Goal: Information Seeking & Learning: Learn about a topic

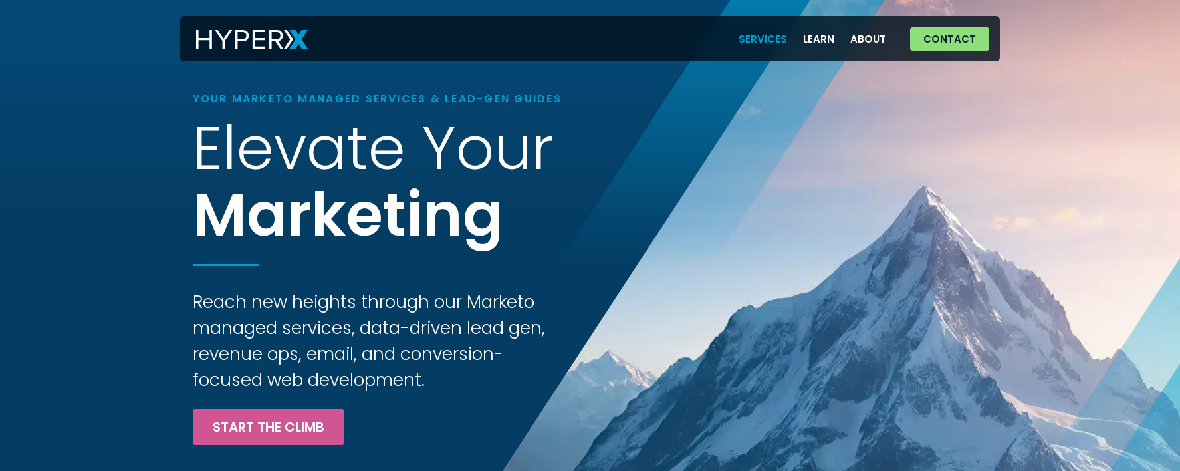
click at [771, 39] on link "Services" at bounding box center [763, 38] width 64 height 27
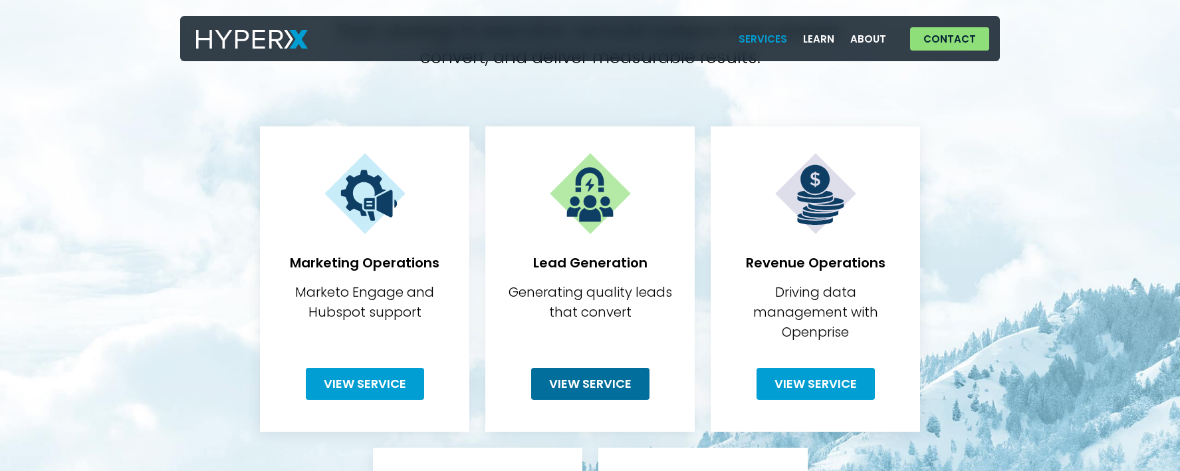
scroll to position [324, 0]
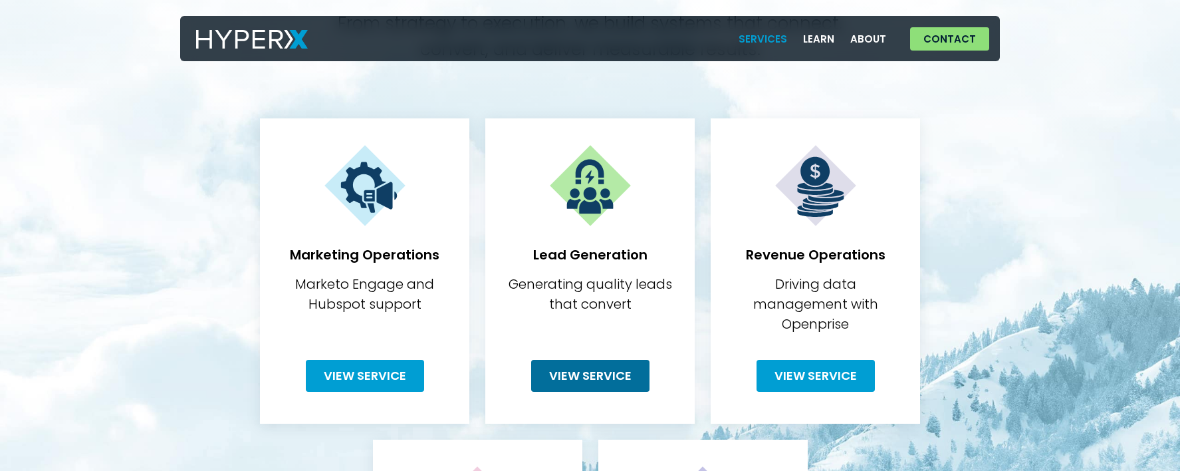
click at [620, 370] on span "View Service" at bounding box center [590, 376] width 82 height 12
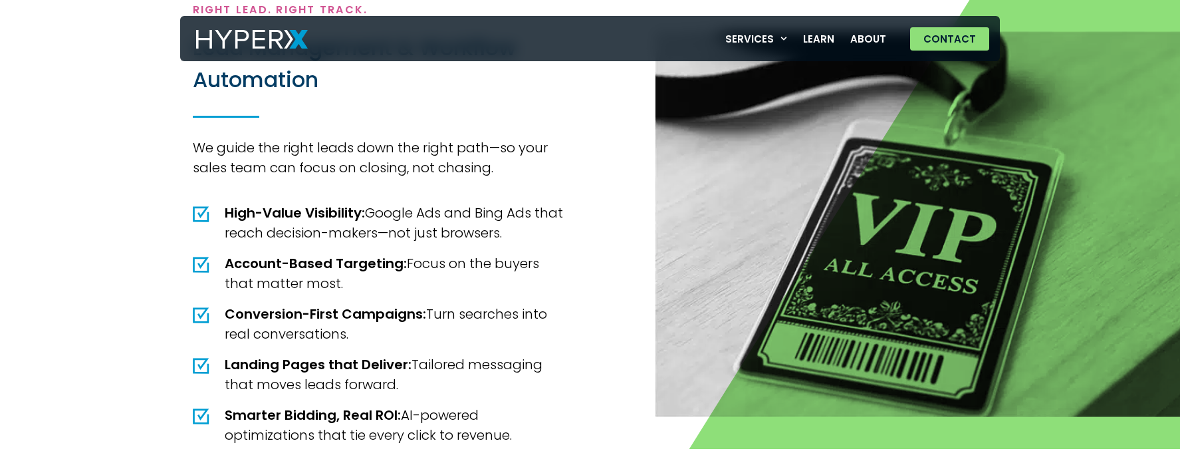
scroll to position [1690, 0]
